Goal: Task Accomplishment & Management: Manage account settings

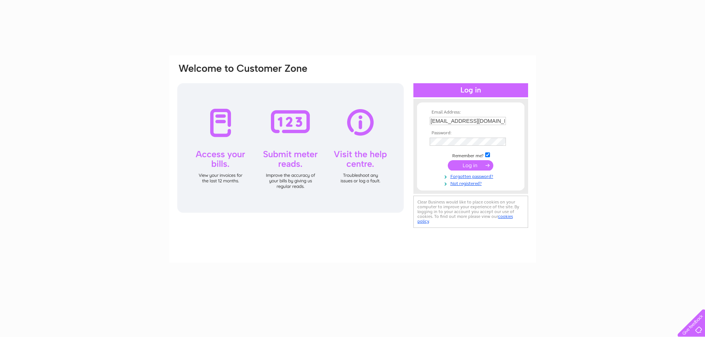
click at [468, 165] on input "submit" at bounding box center [470, 165] width 45 height 10
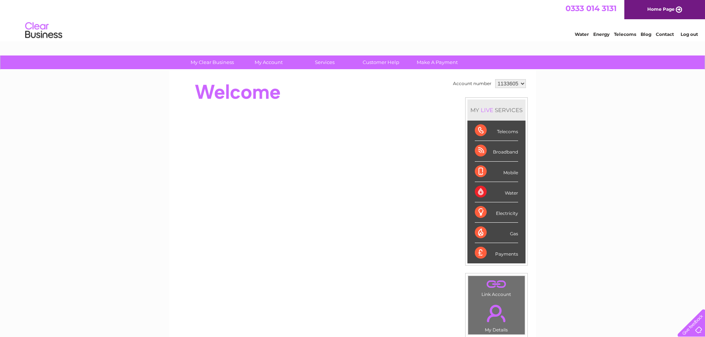
click at [486, 191] on div "Water" at bounding box center [496, 192] width 43 height 20
click at [478, 193] on div "Water" at bounding box center [496, 192] width 43 height 20
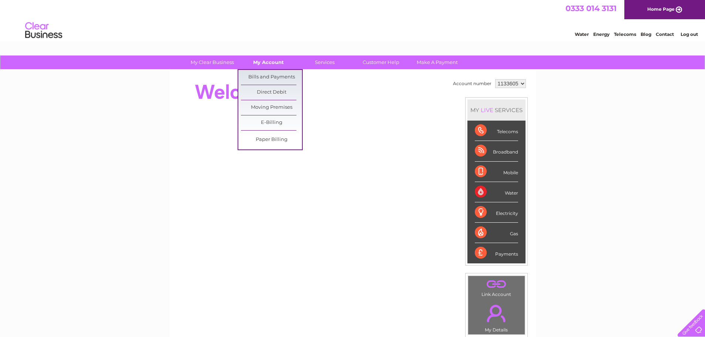
click at [268, 59] on link "My Account" at bounding box center [268, 62] width 61 height 14
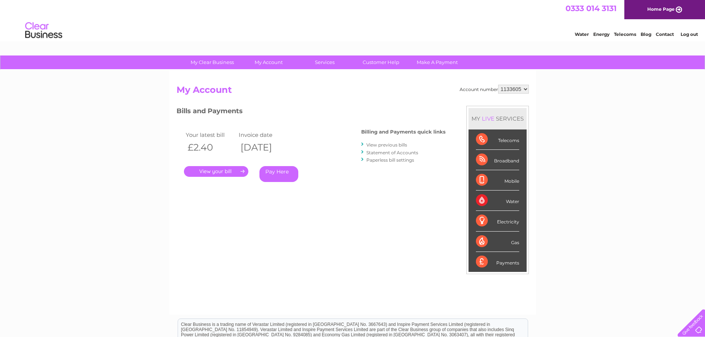
click at [225, 173] on link "." at bounding box center [216, 171] width 64 height 11
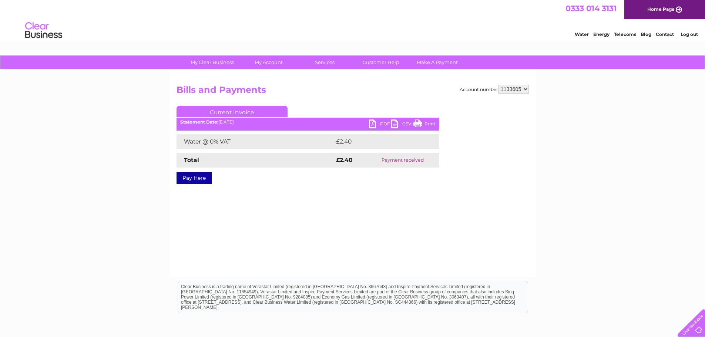
click at [372, 124] on link "PDF" at bounding box center [380, 124] width 22 height 11
